Goal: Book appointment/travel/reservation

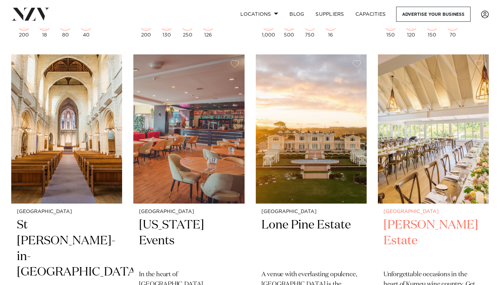
scroll to position [441, 0]
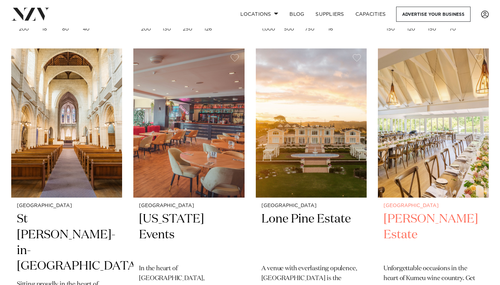
click at [458, 147] on img at bounding box center [433, 122] width 111 height 149
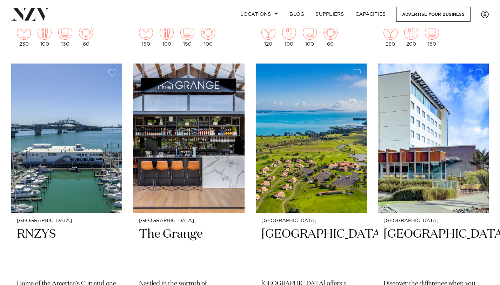
scroll to position [2249, 0]
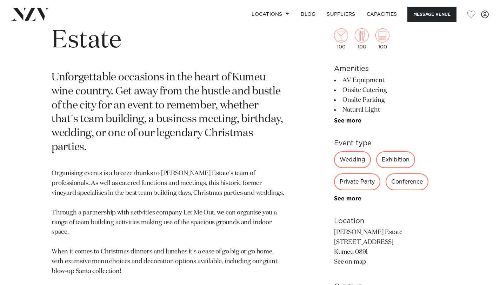
scroll to position [309, 0]
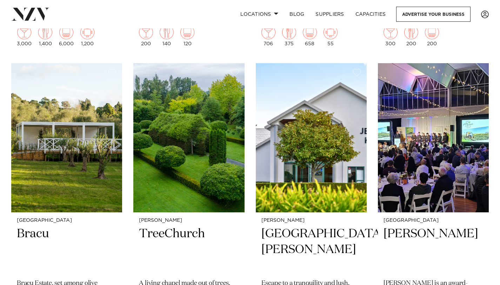
scroll to position [422, 0]
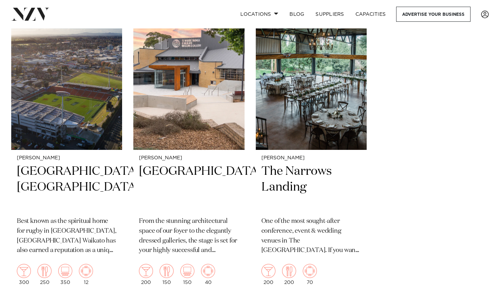
scroll to position [1202, 0]
